Goal: Information Seeking & Learning: Learn about a topic

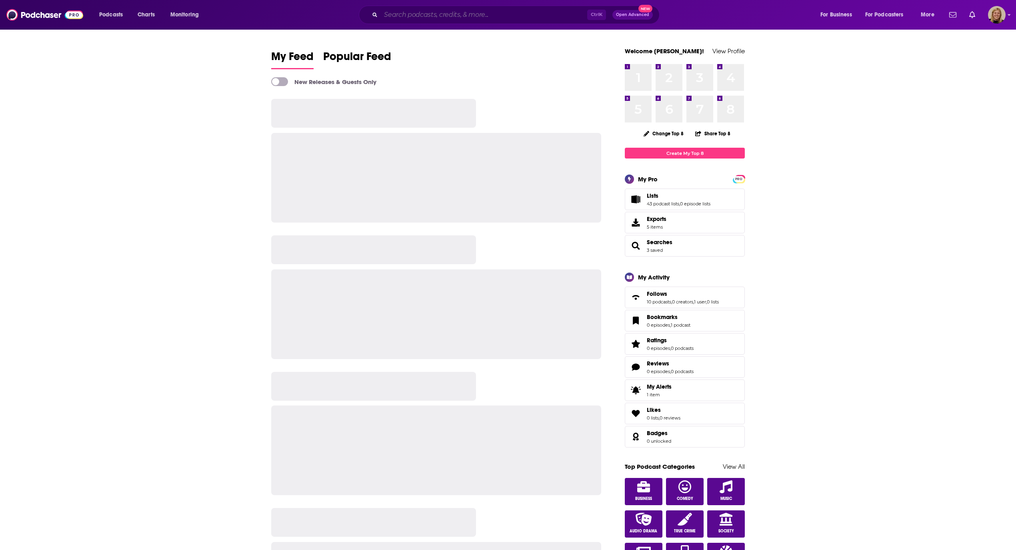
click at [434, 14] on input "Search podcasts, credits, & more..." at bounding box center [484, 14] width 206 height 13
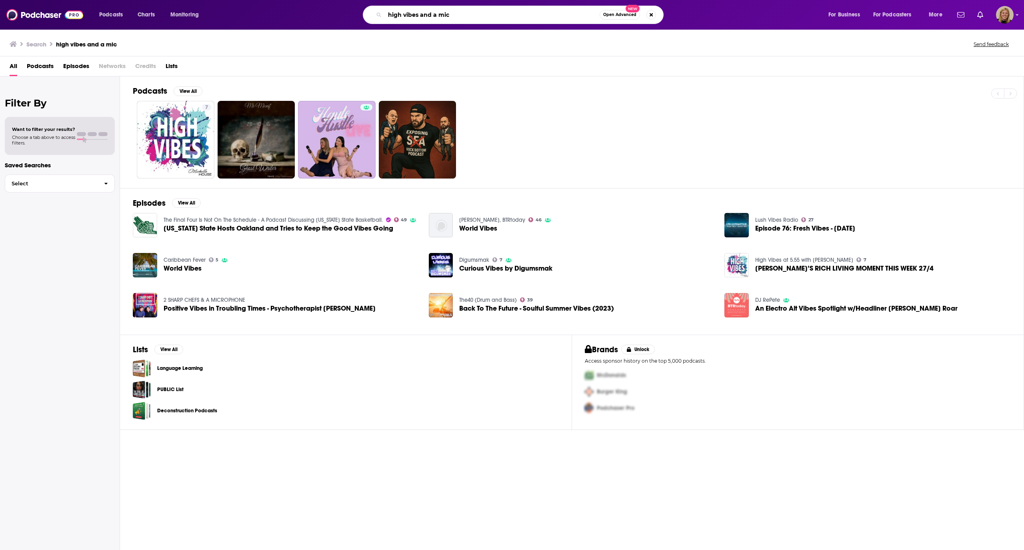
drag, startPoint x: 468, startPoint y: 17, endPoint x: 267, endPoint y: 17, distance: 201.3
click at [267, 17] on div "high vibes and a mic Open Advanced New" at bounding box center [521, 15] width 598 height 18
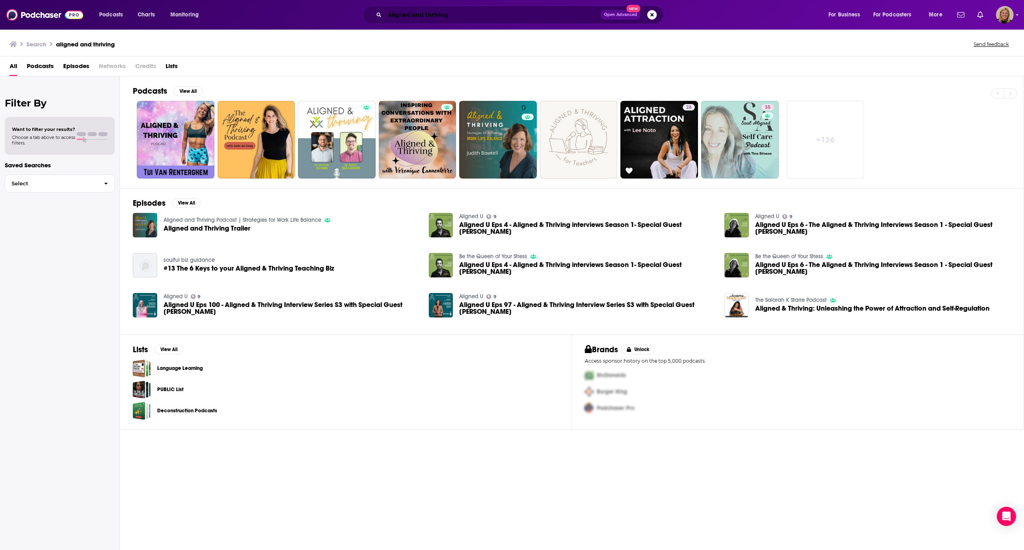
click at [429, 12] on input "aligned and thriving" at bounding box center [493, 14] width 216 height 13
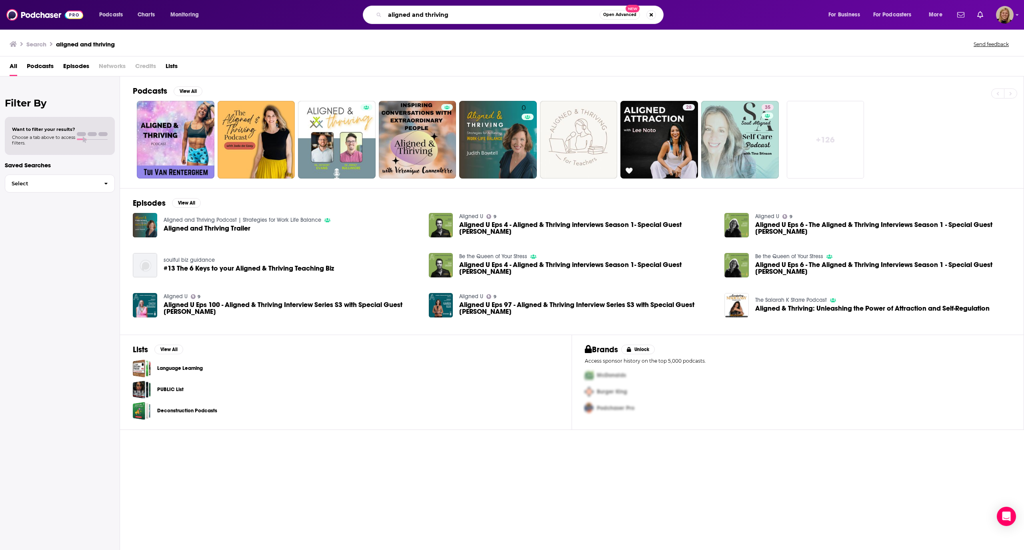
click at [429, 12] on input "aligned and thriving" at bounding box center [492, 14] width 215 height 13
type input "high vibes and a mic"
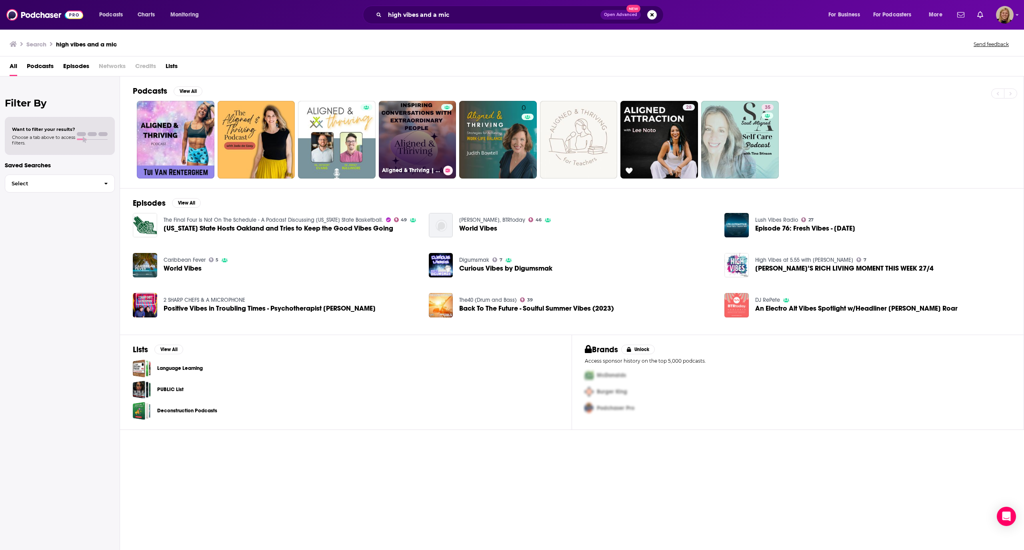
click at [417, 128] on link "Aligned & Thriving | Wellness Tips, Spiritual Growth, Self-Love Healing" at bounding box center [418, 140] width 78 height 78
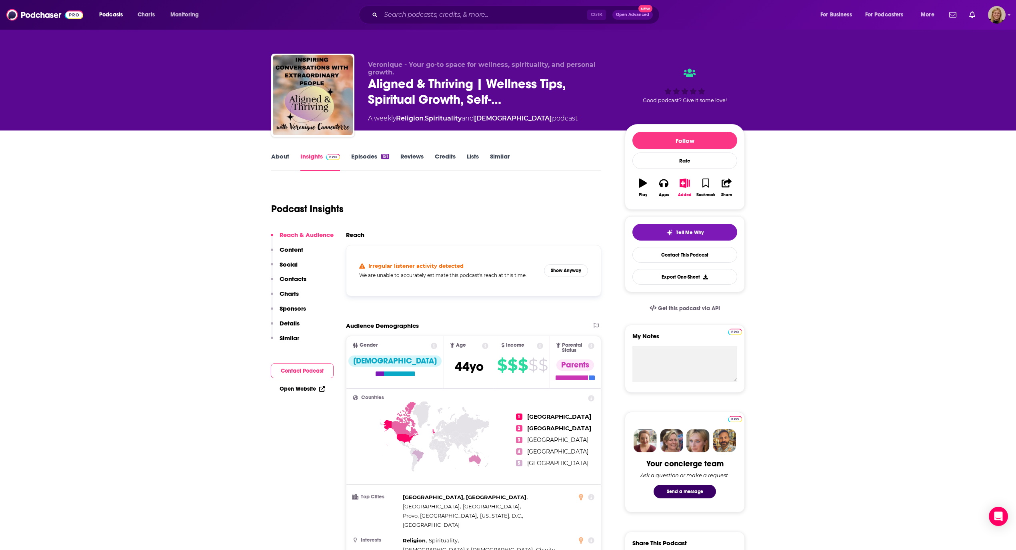
click at [569, 273] on button "Show Anyway" at bounding box center [566, 270] width 44 height 13
click at [410, 205] on div "Podcast Insights" at bounding box center [433, 204] width 324 height 41
click at [285, 156] on link "About" at bounding box center [280, 161] width 18 height 18
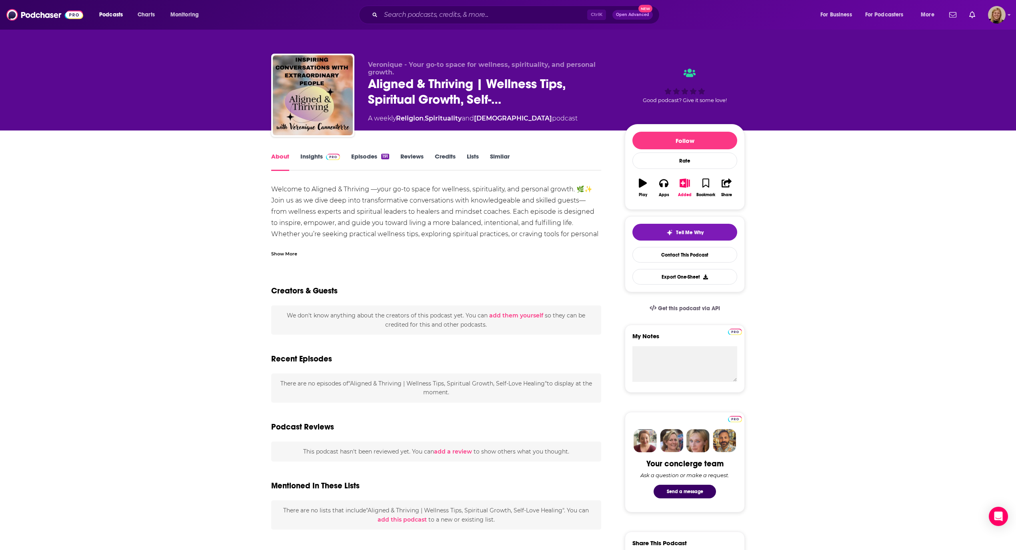
click at [331, 217] on div "Welcome to Aligned & Thriving —your go-to space for wellness, spirituality, and…" at bounding box center [436, 229] width 330 height 90
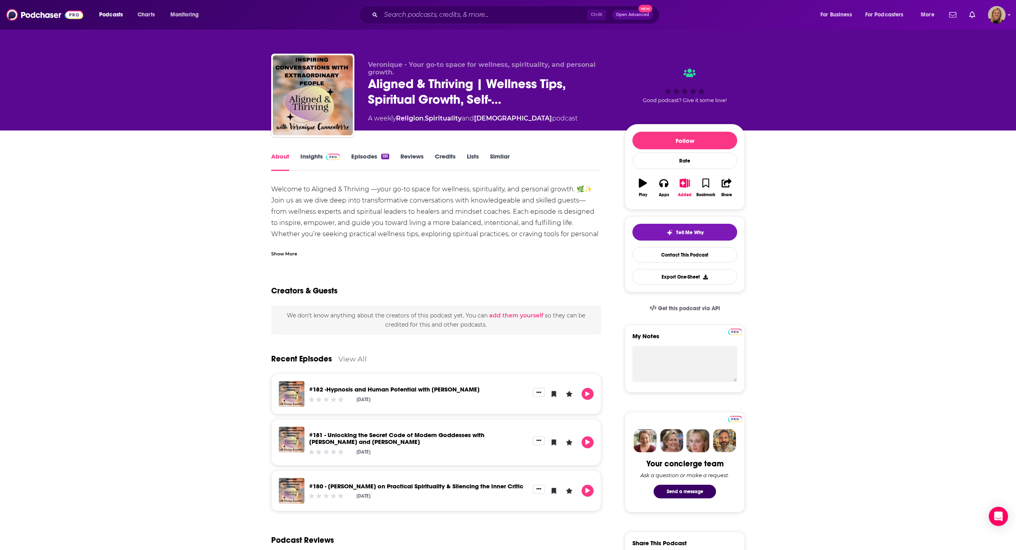
click at [280, 253] on div "Show More" at bounding box center [284, 253] width 26 height 8
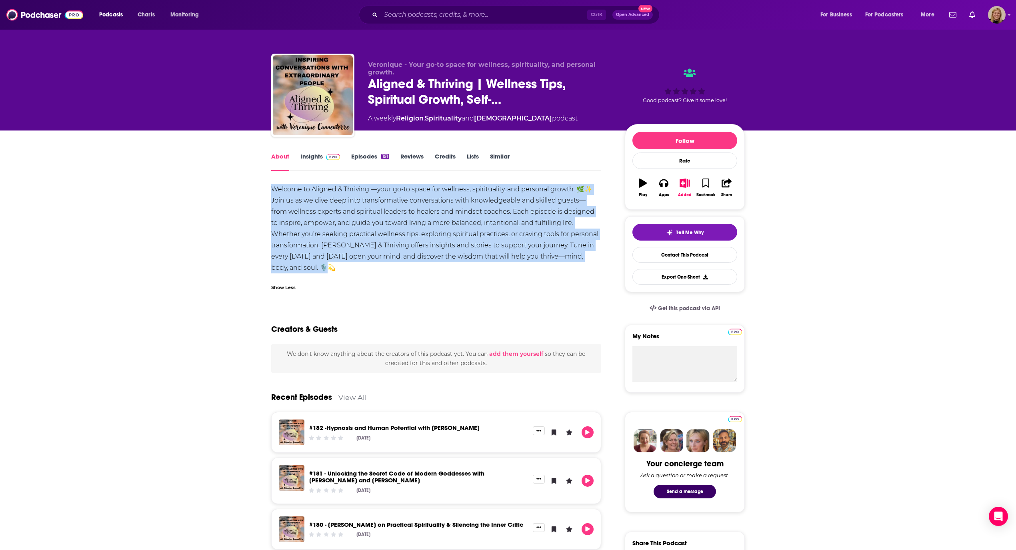
drag, startPoint x: 348, startPoint y: 270, endPoint x: 245, endPoint y: 183, distance: 134.6
copy div "Welcome to Aligned & Thriving —your go-to space for wellness, spirituality, and…"
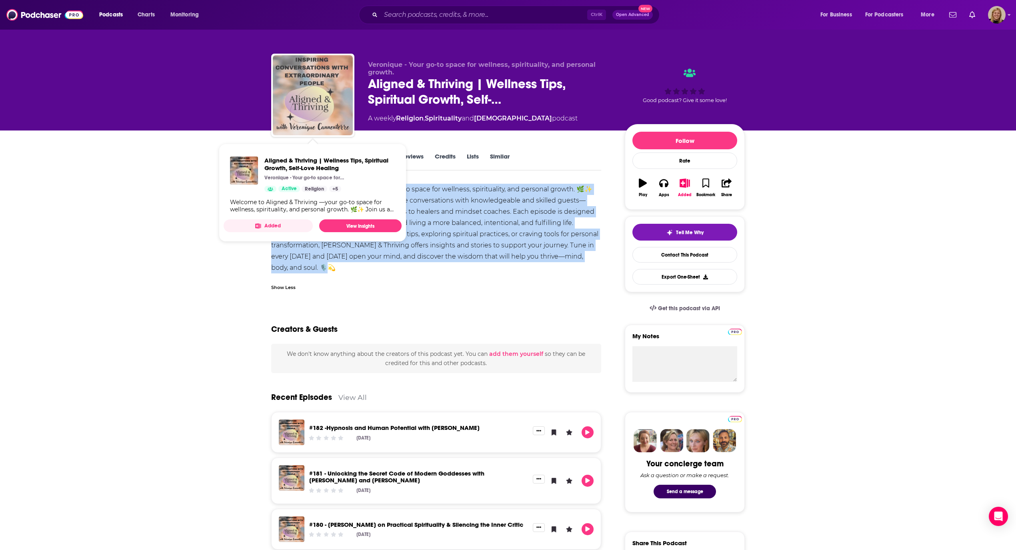
click at [326, 114] on img "Aligned & Thriving | Wellness Tips, Spiritual Growth, Self-Love Healing" at bounding box center [313, 95] width 80 height 80
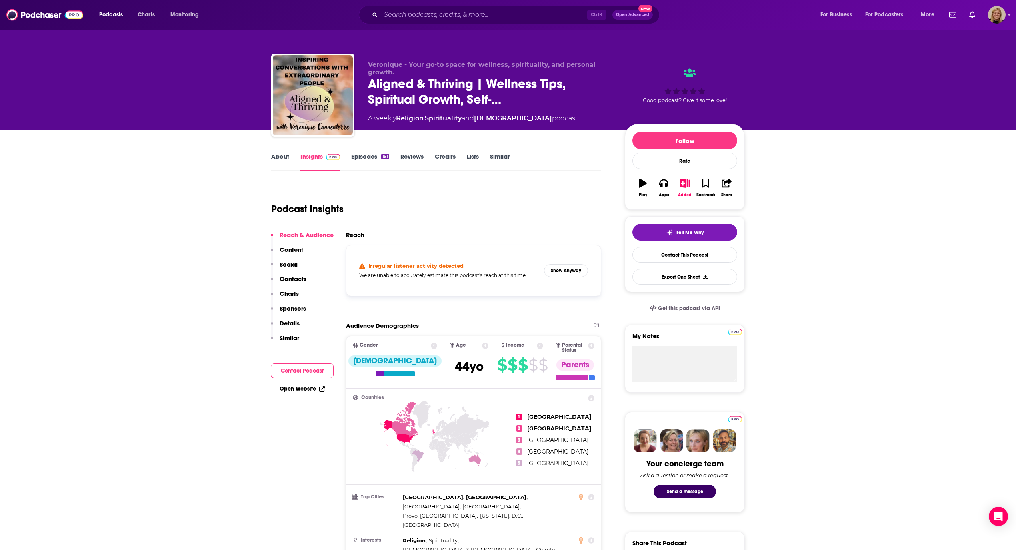
click at [279, 154] on link "About" at bounding box center [280, 161] width 18 height 18
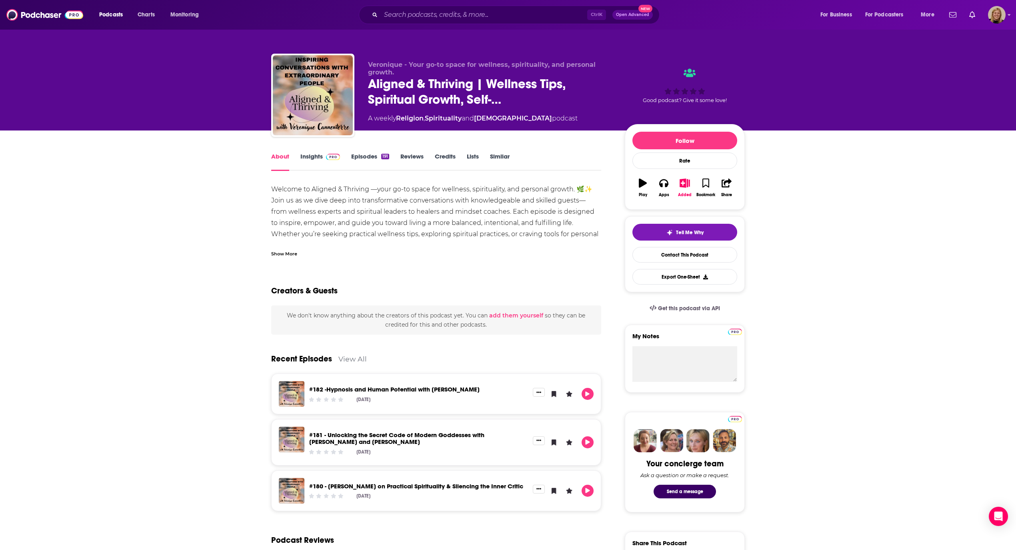
click at [439, 158] on link "Credits" at bounding box center [445, 161] width 21 height 18
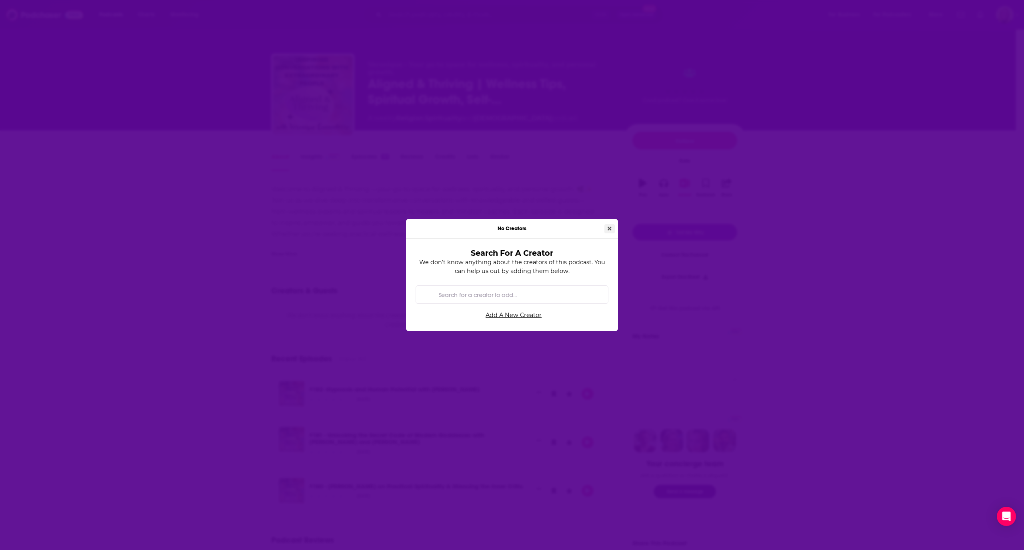
click at [608, 228] on icon "Close" at bounding box center [610, 229] width 4 height 6
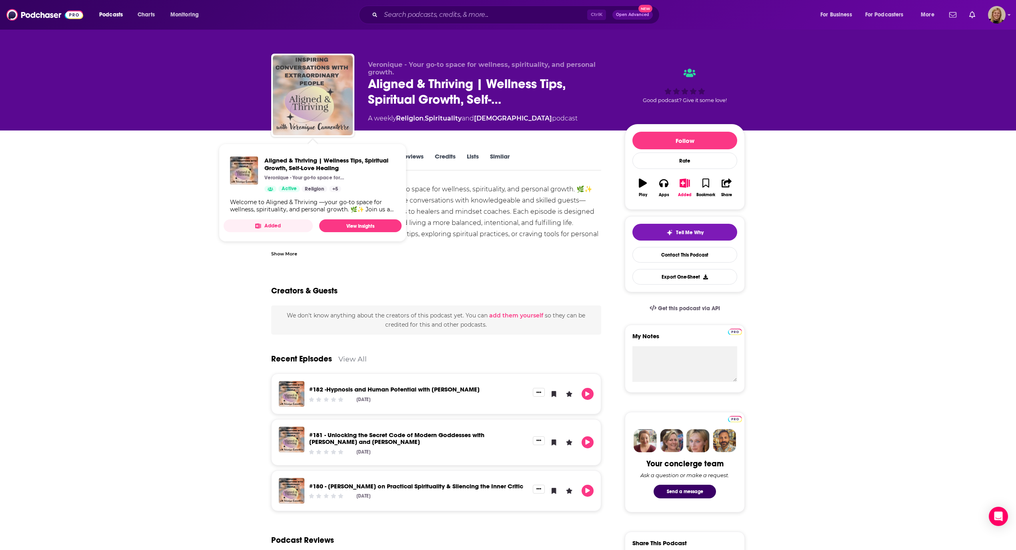
click at [331, 90] on img "Aligned & Thriving | Wellness Tips, Spiritual Growth, Self-Love Healing" at bounding box center [313, 95] width 80 height 80
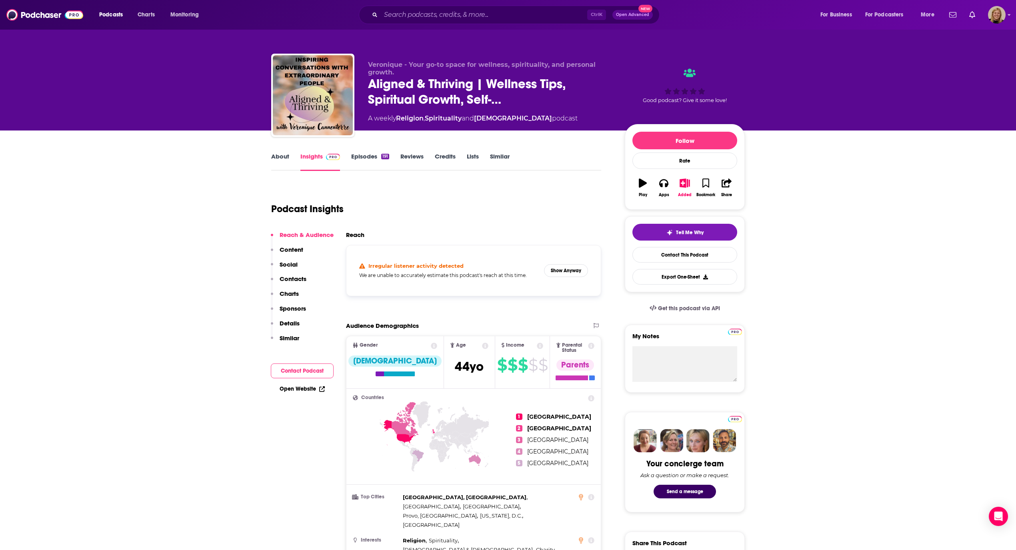
click at [293, 390] on link "Open Website" at bounding box center [302, 388] width 45 height 7
click at [663, 186] on icon "button" at bounding box center [663, 183] width 9 height 8
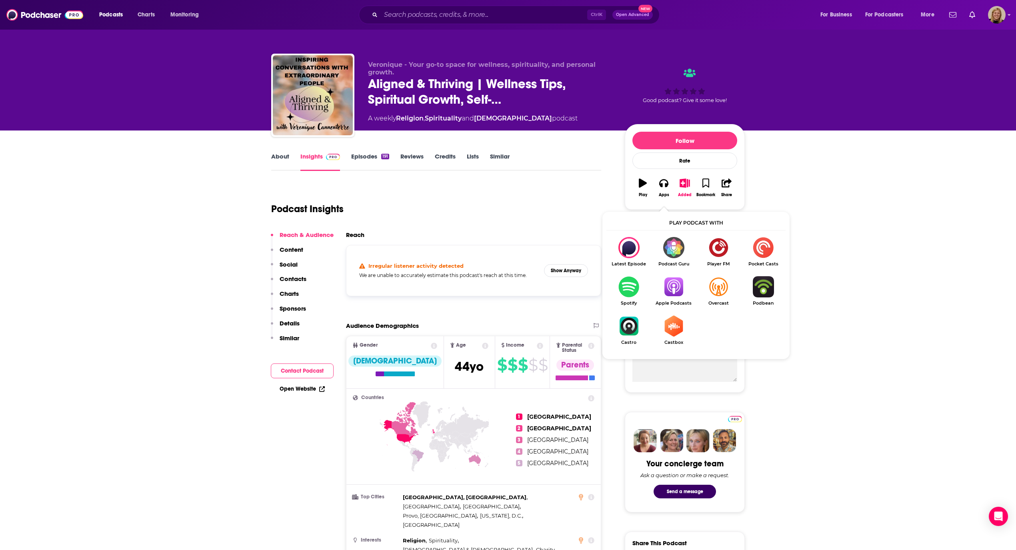
click at [671, 283] on img "Show Listen On dropdown" at bounding box center [673, 286] width 45 height 21
